Goal: Task Accomplishment & Management: Manage account settings

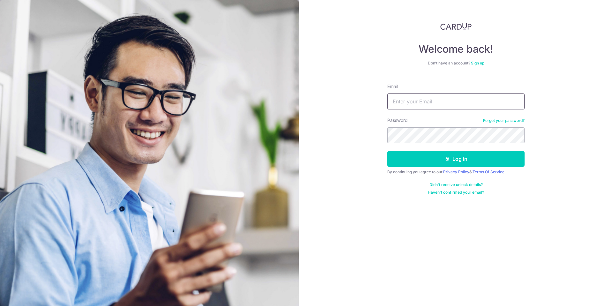
click at [423, 100] on input "Email" at bounding box center [455, 102] width 137 height 16
type input "[PERSON_NAME][EMAIL_ADDRESS][DOMAIN_NAME]"
click at [387, 151] on button "Log in" at bounding box center [455, 159] width 137 height 16
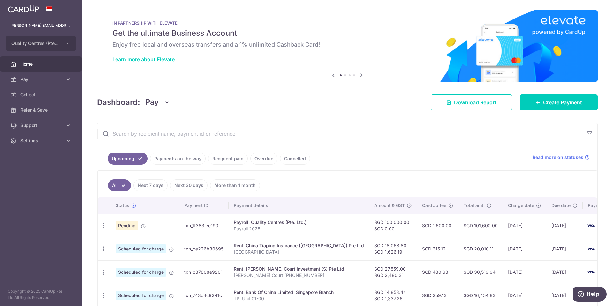
click at [226, 159] on link "Recipient paid" at bounding box center [228, 159] width 40 height 12
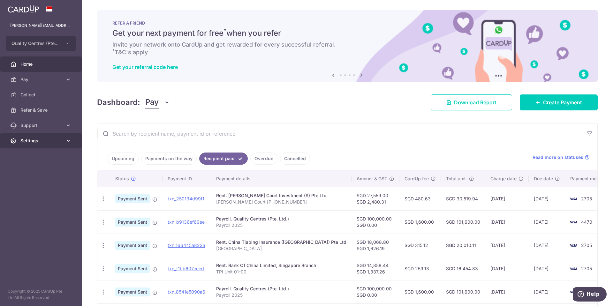
click at [20, 146] on link "Settings" at bounding box center [41, 140] width 82 height 15
click at [129, 157] on link "Upcoming" at bounding box center [123, 159] width 31 height 12
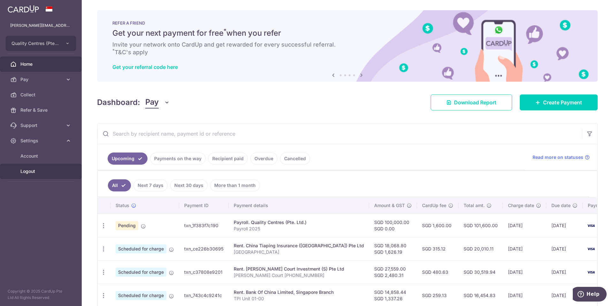
click at [25, 171] on span "Logout" at bounding box center [41, 171] width 42 height 6
